Goal: Find specific fact: Find specific page/section

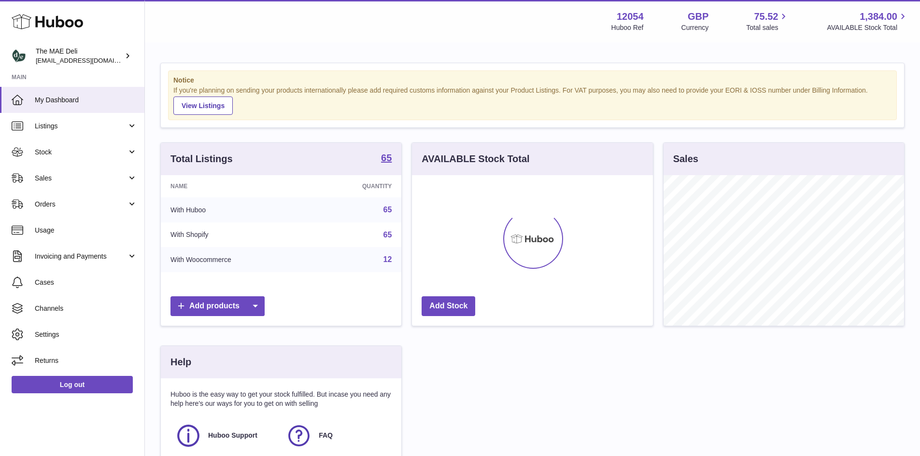
scroll to position [151, 241]
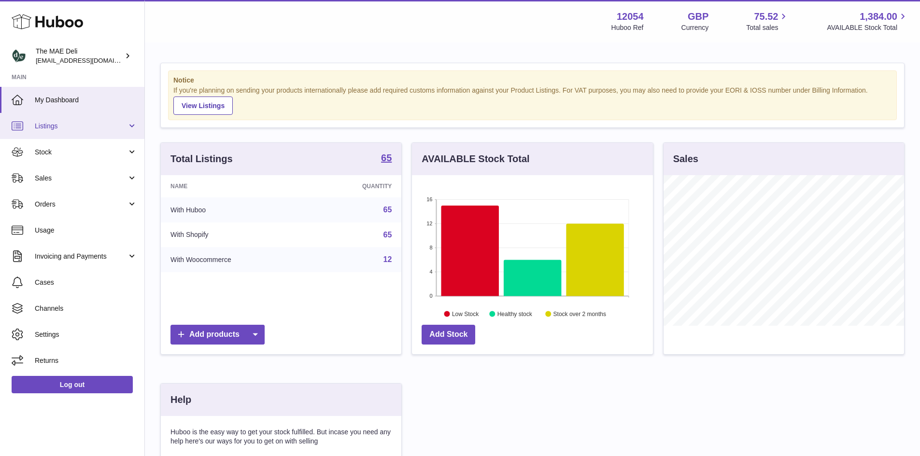
click at [45, 123] on span "Listings" at bounding box center [81, 126] width 92 height 9
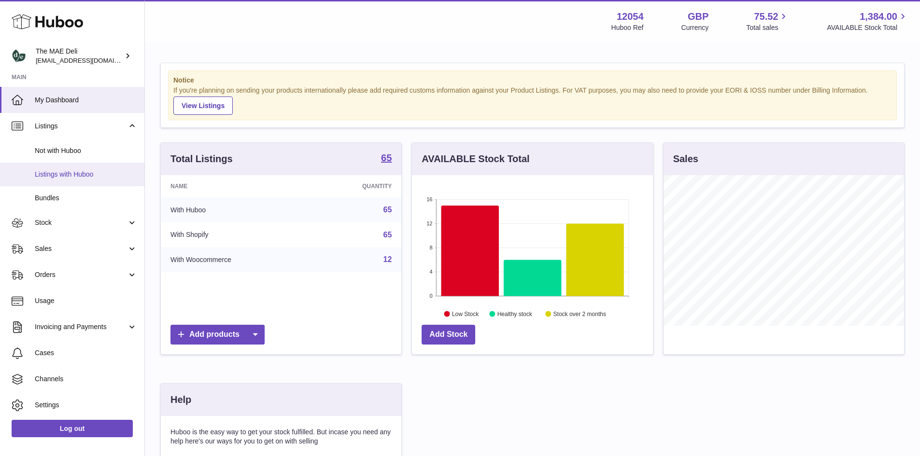
click at [74, 174] on span "Listings with Huboo" at bounding box center [86, 174] width 102 height 9
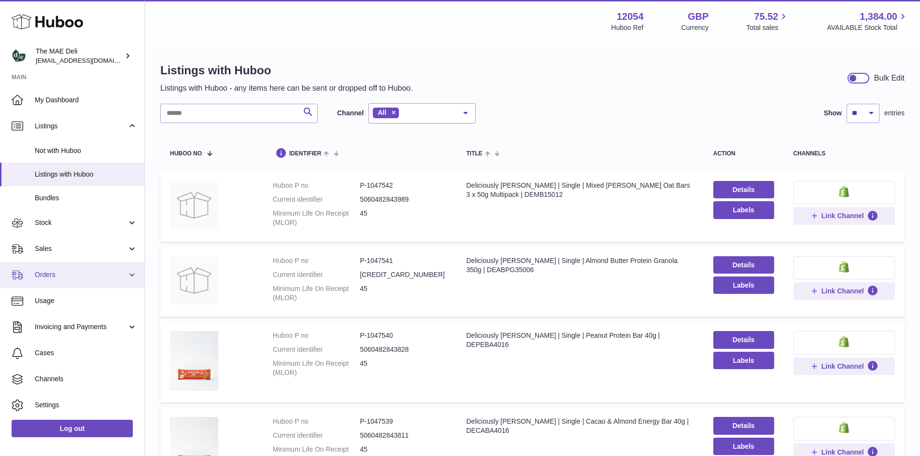
click at [99, 275] on span "Orders" at bounding box center [81, 275] width 92 height 9
click at [71, 100] on span "My Dashboard" at bounding box center [86, 100] width 102 height 9
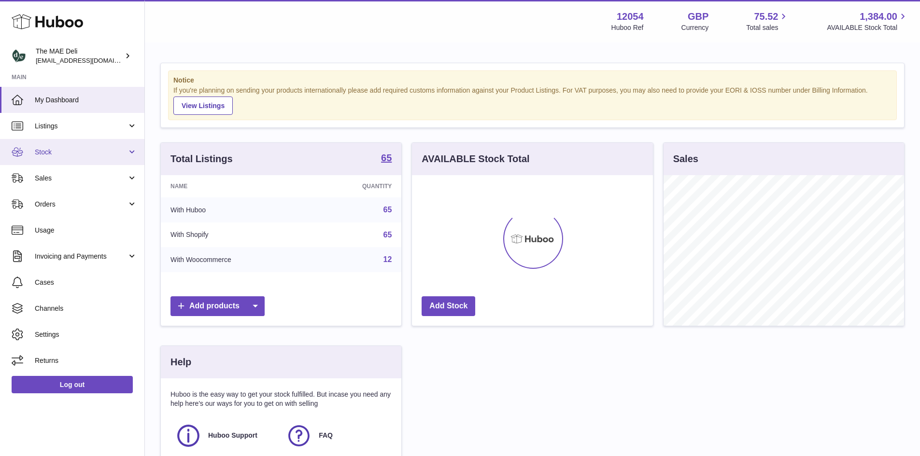
scroll to position [151, 241]
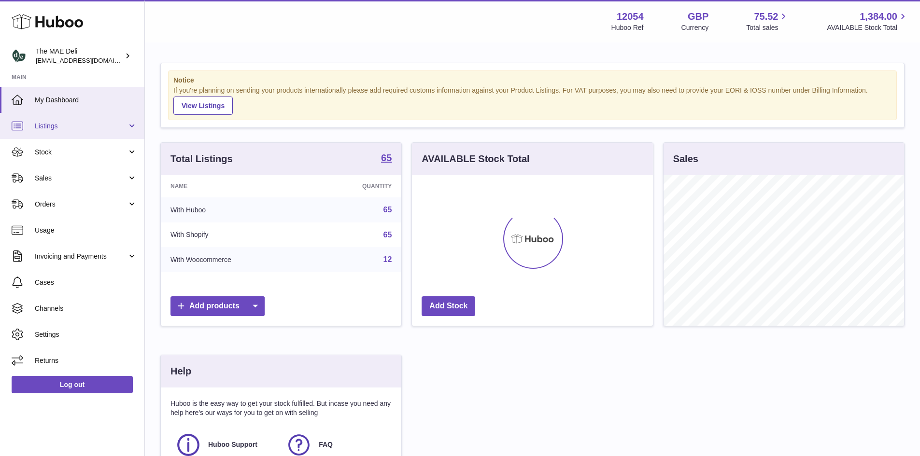
click at [51, 129] on span "Listings" at bounding box center [81, 126] width 92 height 9
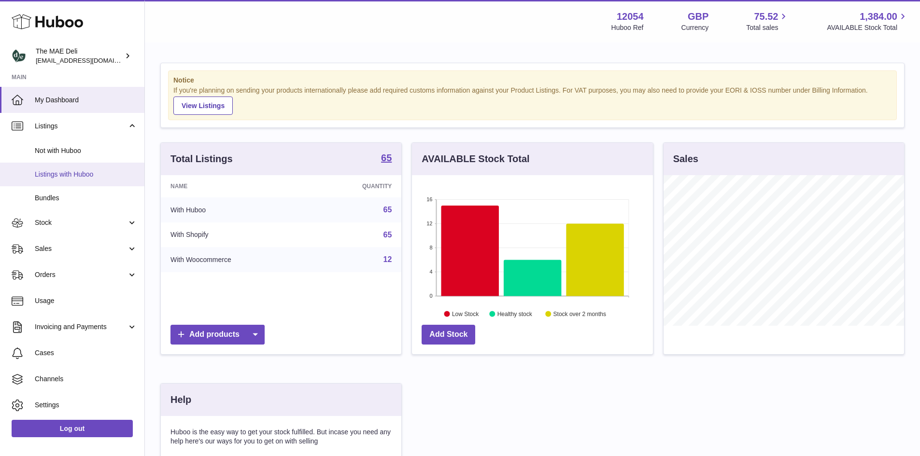
click at [62, 176] on span "Listings with Huboo" at bounding box center [86, 174] width 102 height 9
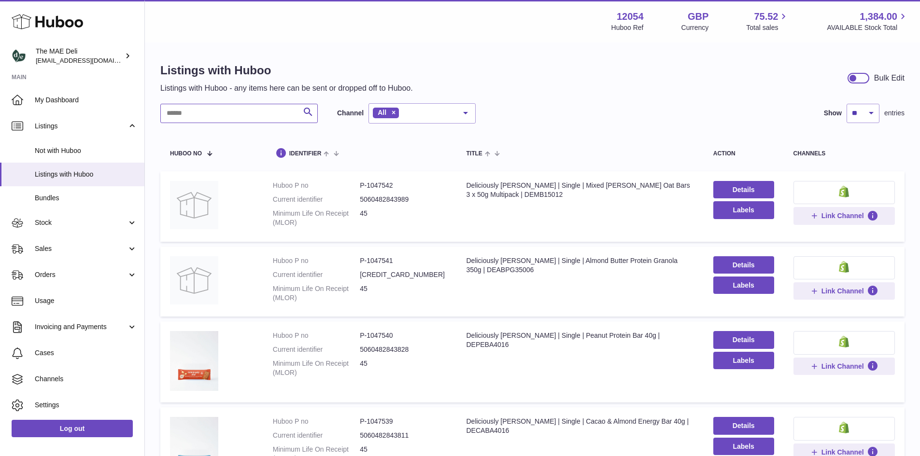
click at [201, 114] on input "text" at bounding box center [238, 113] width 157 height 19
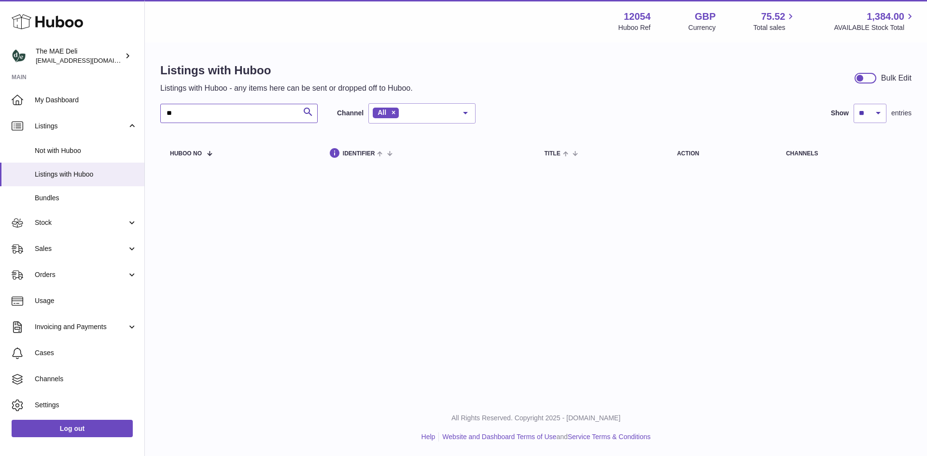
type input "*"
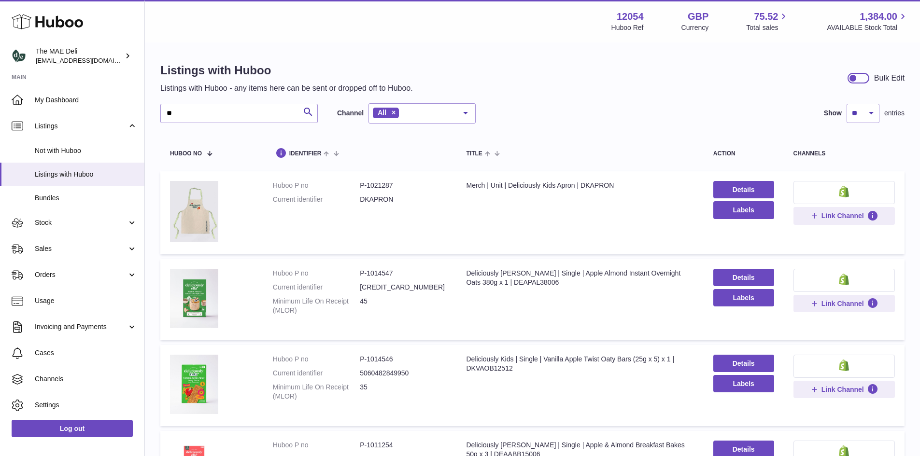
click at [383, 185] on dd "P-1021287" at bounding box center [403, 185] width 87 height 9
copy dd "1021287"
drag, startPoint x: 234, startPoint y: 113, endPoint x: 115, endPoint y: 120, distance: 119.1
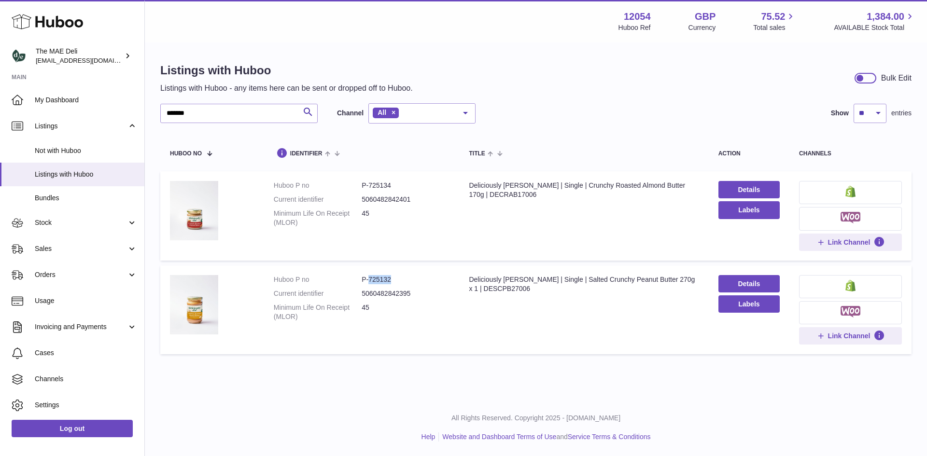
drag, startPoint x: 402, startPoint y: 281, endPoint x: 370, endPoint y: 280, distance: 32.4
click at [370, 280] on dd "P-725132" at bounding box center [406, 279] width 88 height 9
copy dd "725132"
drag, startPoint x: 203, startPoint y: 113, endPoint x: 146, endPoint y: 114, distance: 56.5
click at [146, 114] on div "Listings with Huboo Listings with Huboo - any items here can be sent or dropped…" at bounding box center [536, 210] width 783 height 335
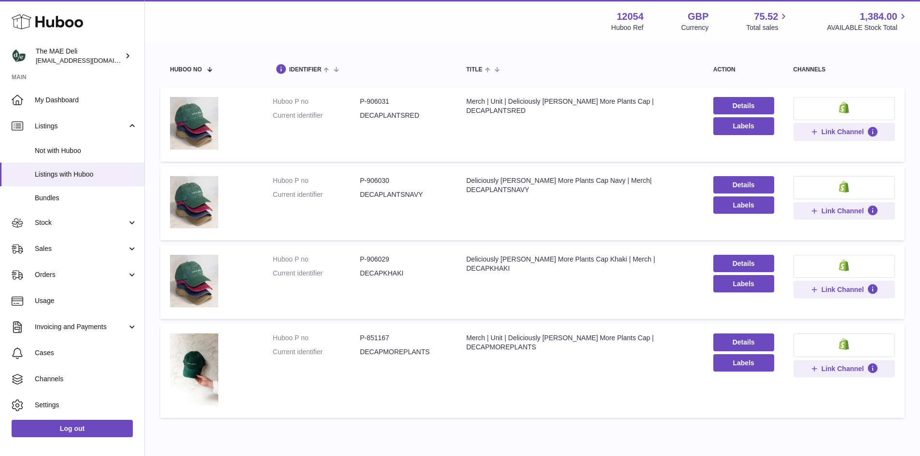
scroll to position [97, 0]
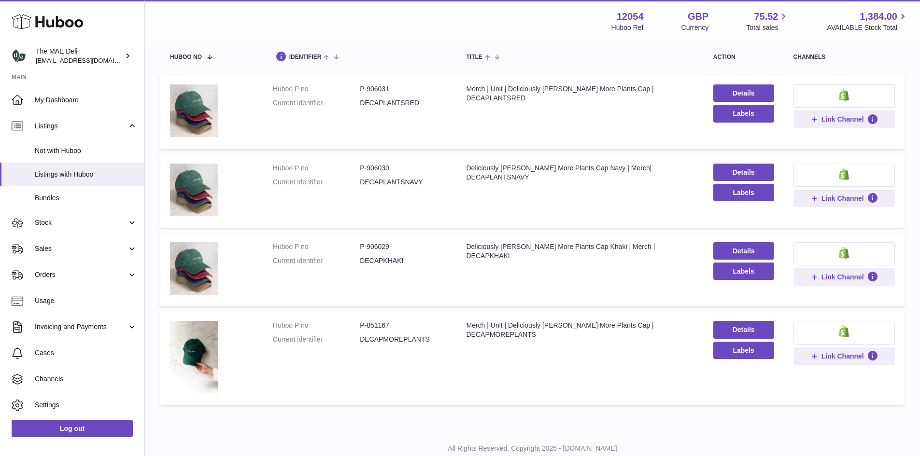
type input "***"
drag, startPoint x: 402, startPoint y: 320, endPoint x: 367, endPoint y: 324, distance: 35.4
click at [367, 324] on td "Huboo P no P-851167 Current identifier DECAPMOREPLANTS" at bounding box center [360, 359] width 194 height 94
copy dd "851167"
